Goal: Task Accomplishment & Management: Use online tool/utility

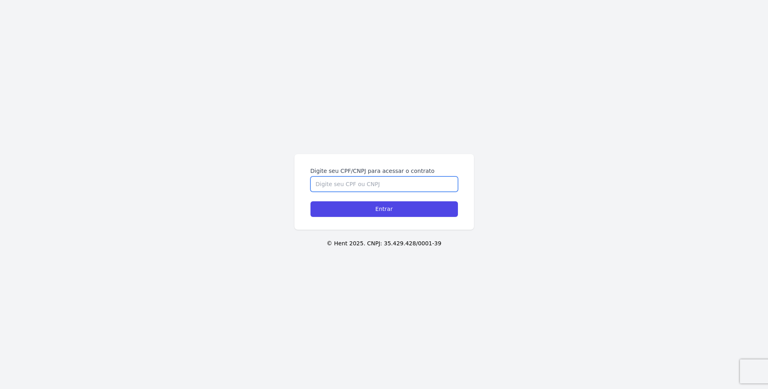
click at [371, 183] on input "Digite seu CPF/CNPJ para acessar o contrato" at bounding box center [383, 184] width 147 height 15
type input "30278628800"
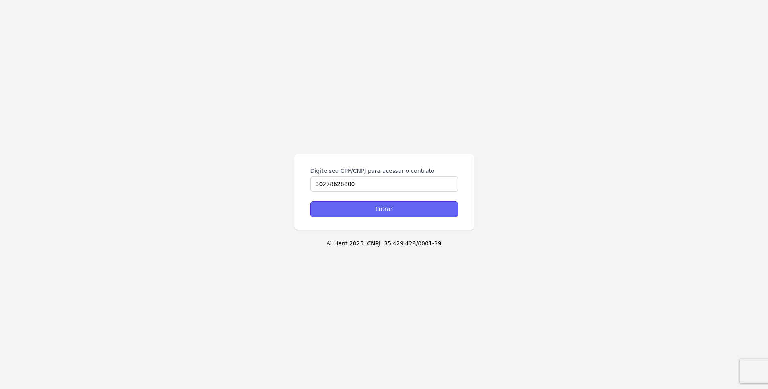
click at [387, 212] on input "Entrar" at bounding box center [383, 209] width 147 height 16
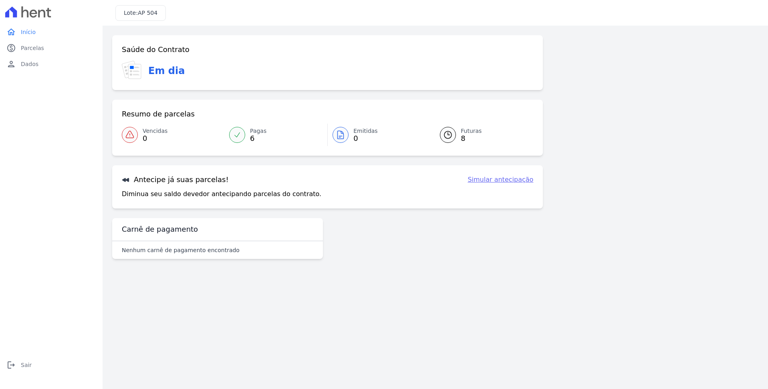
click at [511, 181] on link "Simular antecipação" at bounding box center [500, 180] width 66 height 10
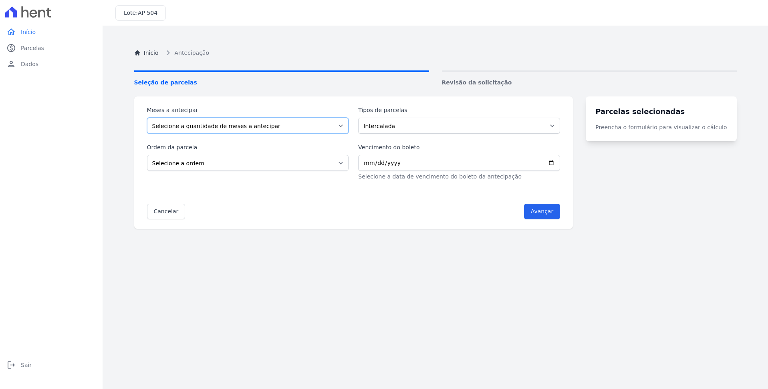
click at [344, 124] on select "Selecione a quantidade de meses a antecipar 1 2 3 4 5 6 7 8 9 10" at bounding box center [248, 126] width 202 height 16
select select "8"
click option "8" at bounding box center [0, 0] width 0 height 0
select select "beginning"
click option "Primeiras parcelas" at bounding box center [0, 0] width 0 height 0
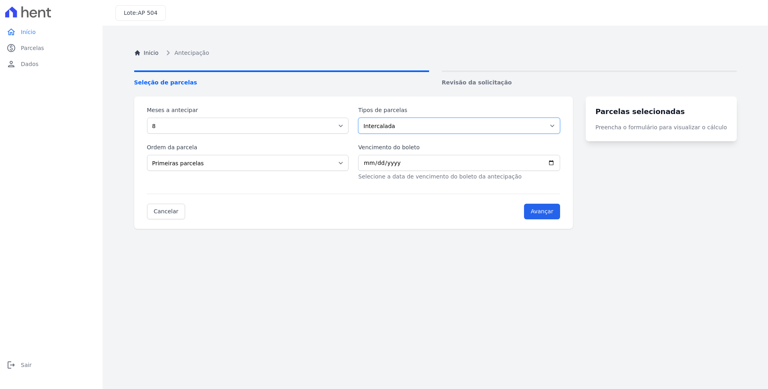
select select "standard"
click option "Parcela Normal" at bounding box center [0, 0] width 0 height 0
click at [558, 163] on input "Vencimento do boleto" at bounding box center [459, 163] width 202 height 16
click at [573, 183] on div "Meses a antecipar Selecione a quantidade de meses a antecipar 1 2 3 4 5 6 7 8 9…" at bounding box center [353, 163] width 439 height 133
click at [560, 163] on input "Vencimento do boleto" at bounding box center [459, 163] width 202 height 16
